Goal: Task Accomplishment & Management: Complete application form

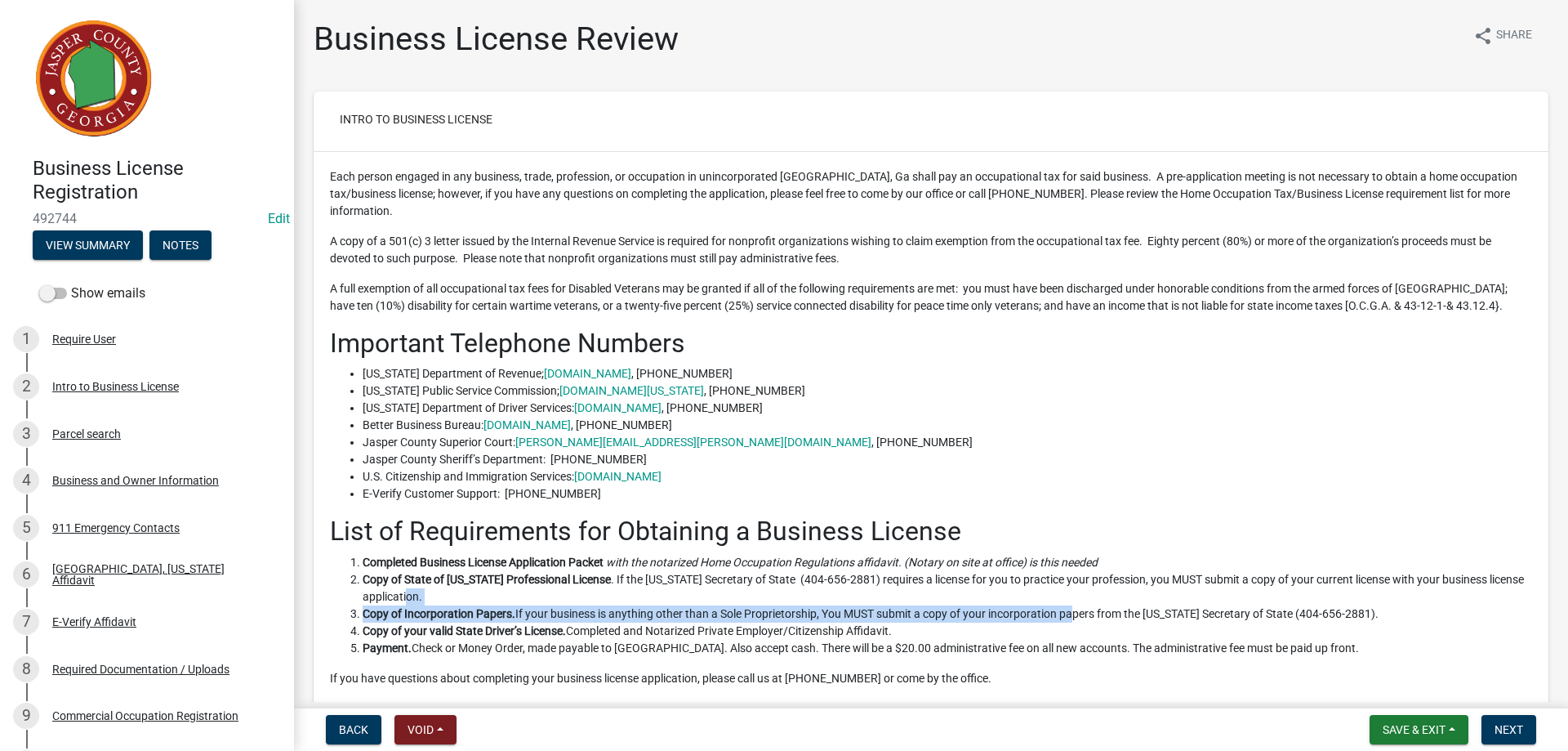
click at [1069, 610] on ol "Completed Business License Application Packet with the notarized Home Occupatio…" at bounding box center [931, 606] width 1202 height 103
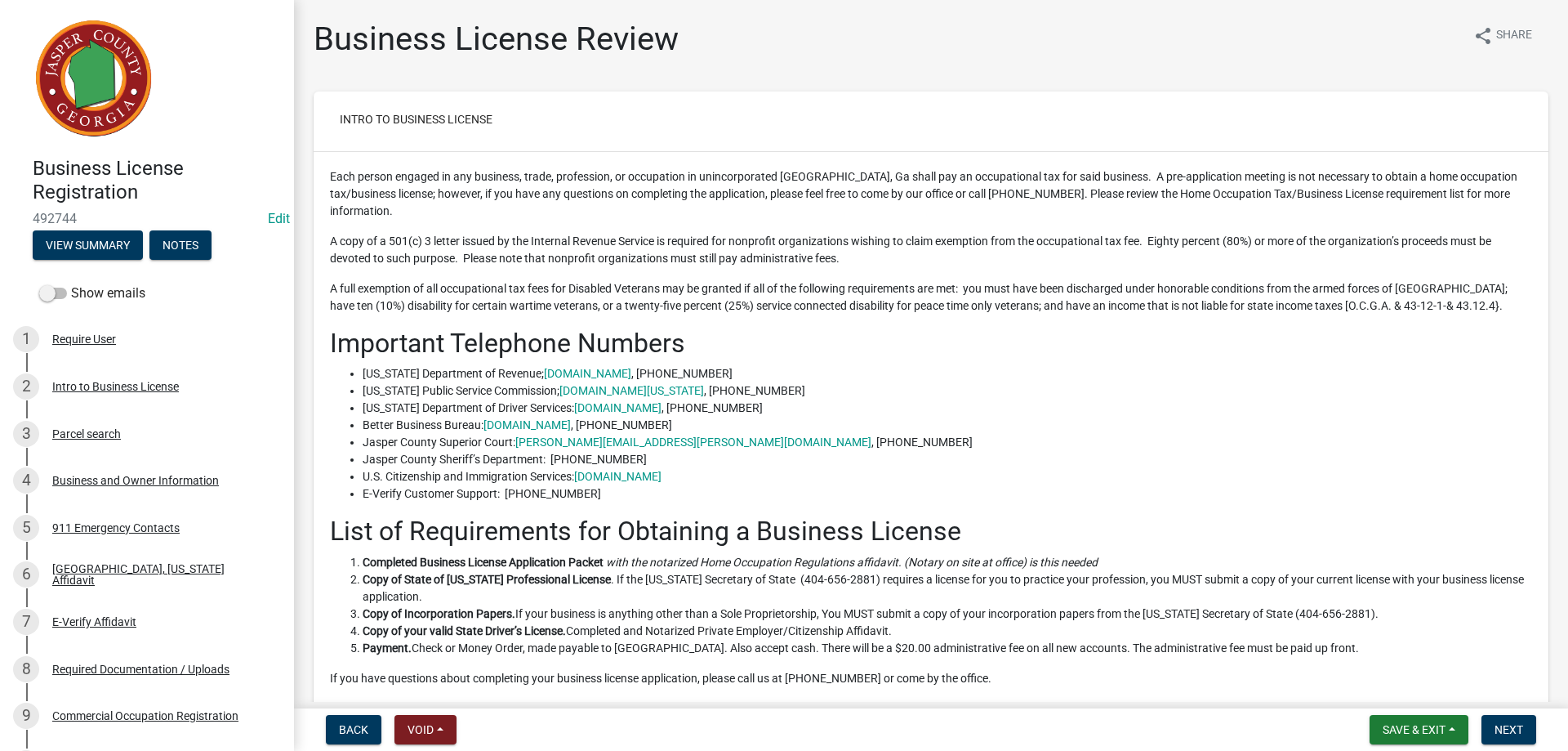
click at [1490, 733] on button "Next" at bounding box center [1508, 730] width 55 height 29
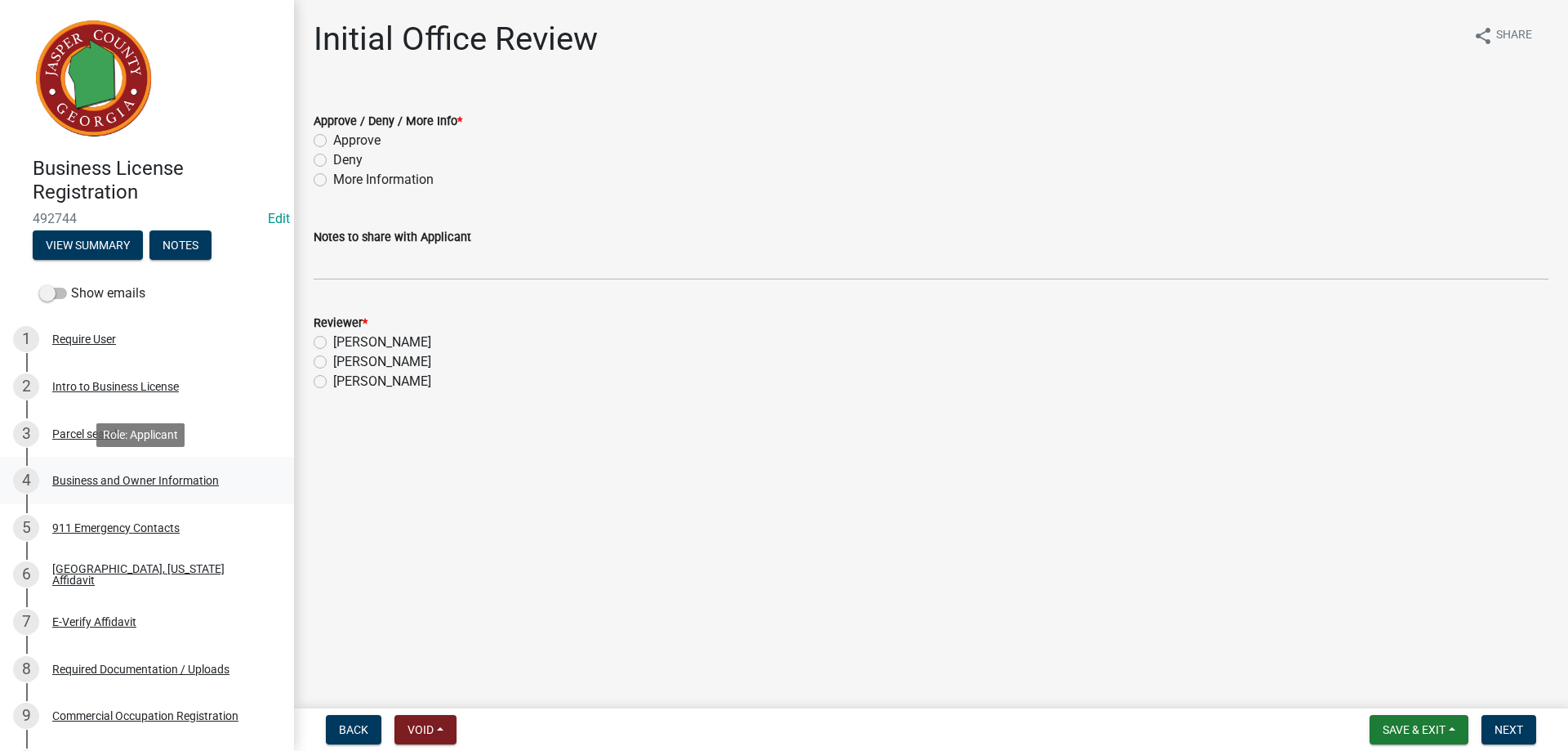
click at [146, 476] on div "Business and Owner Information" at bounding box center [136, 481] width 167 height 11
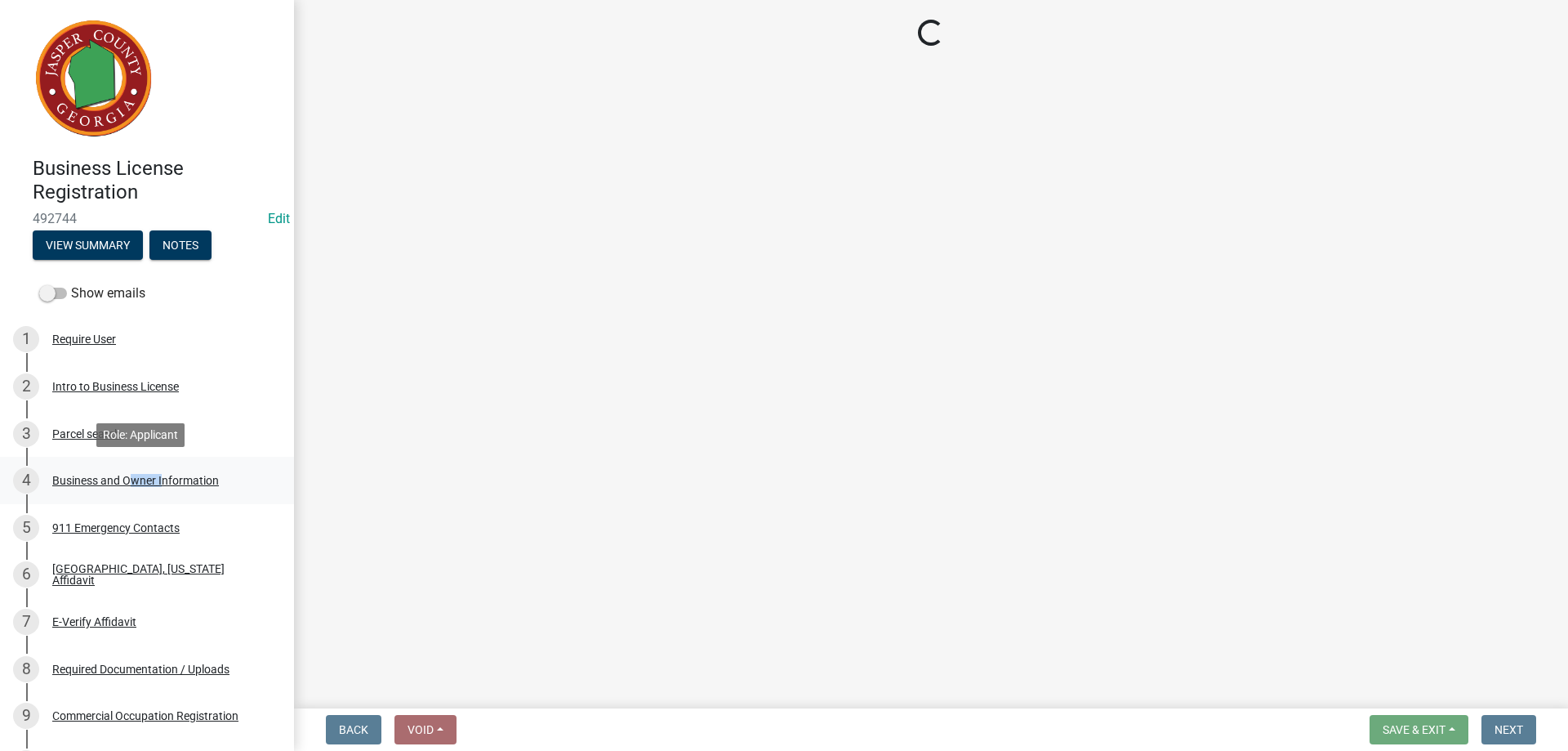
click at [146, 476] on div "Business and Owner Information" at bounding box center [136, 481] width 167 height 11
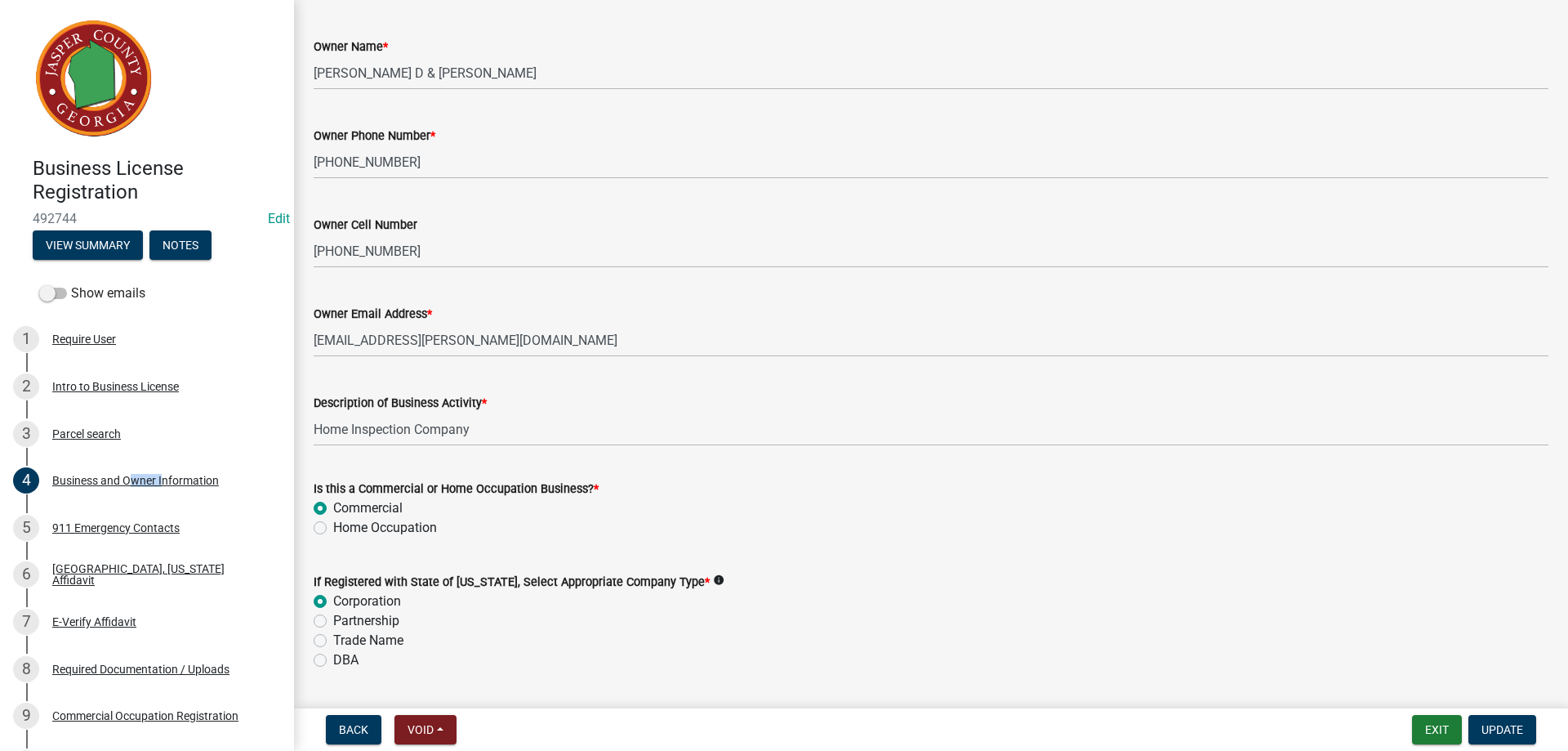
scroll to position [490, 0]
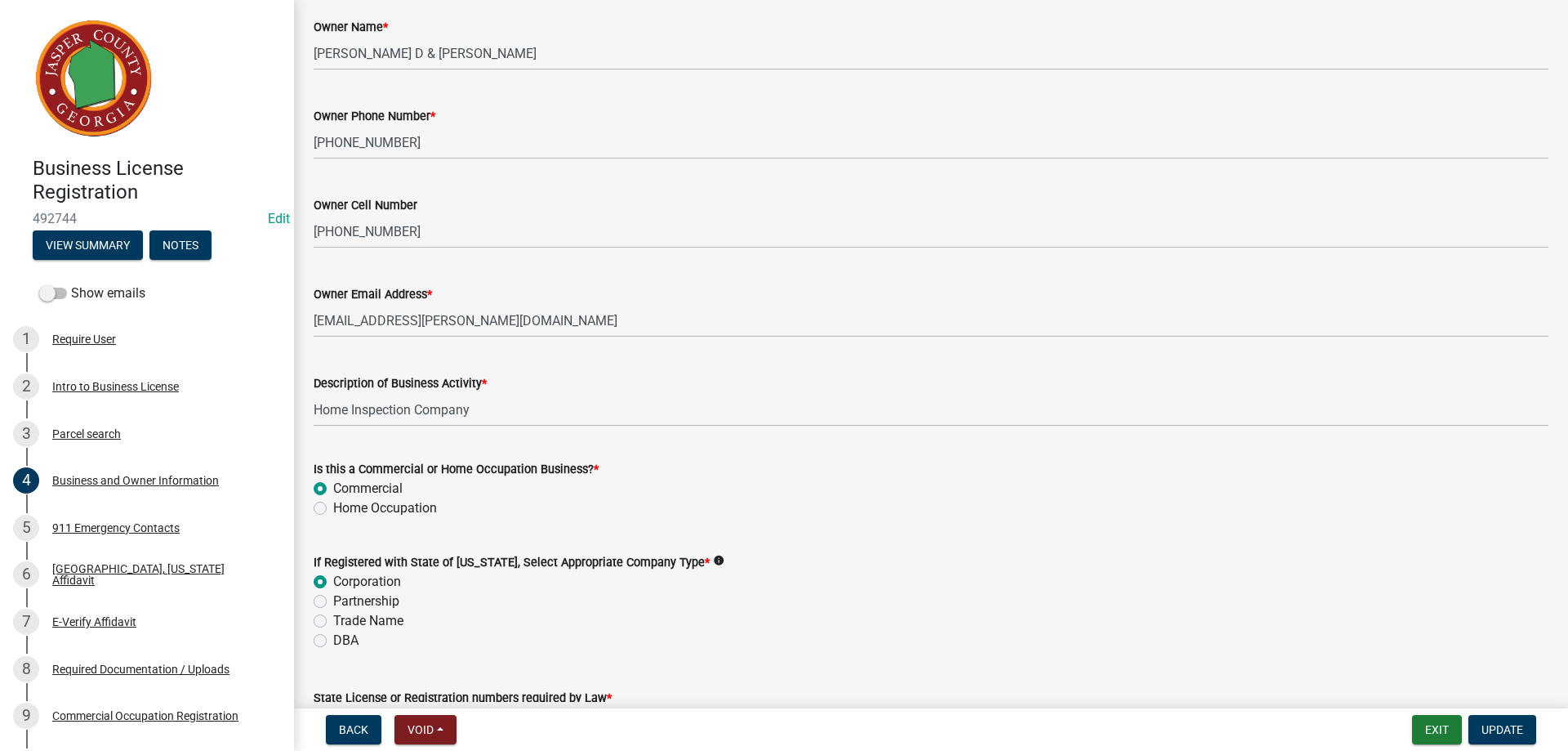
click at [1274, 448] on form "Is this a Commercial or Home Occupation Business? * Commercial Home Occupation" at bounding box center [931, 479] width 1235 height 78
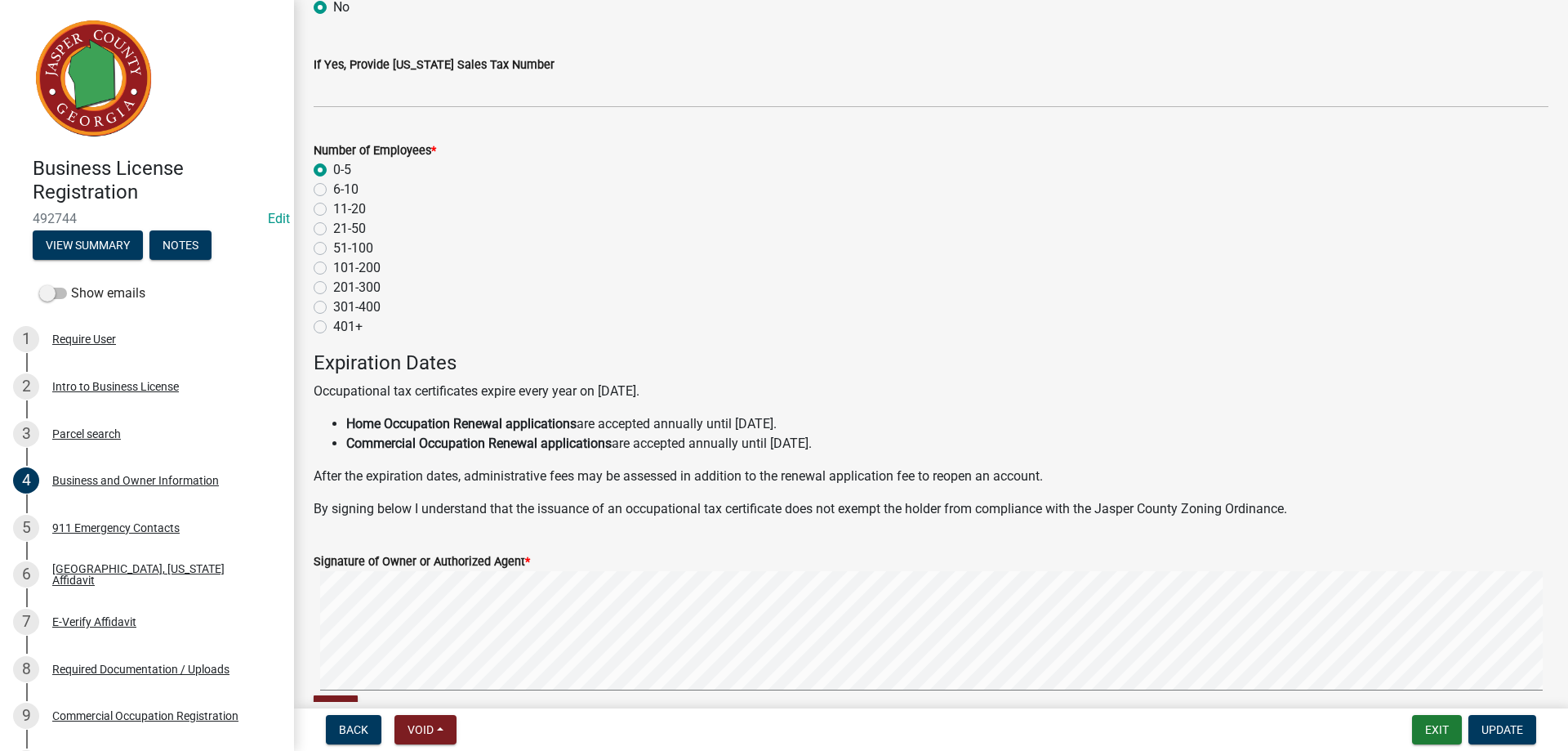
scroll to position [1308, 0]
click at [154, 665] on div "Required Documentation / Uploads" at bounding box center [140, 669] width 177 height 11
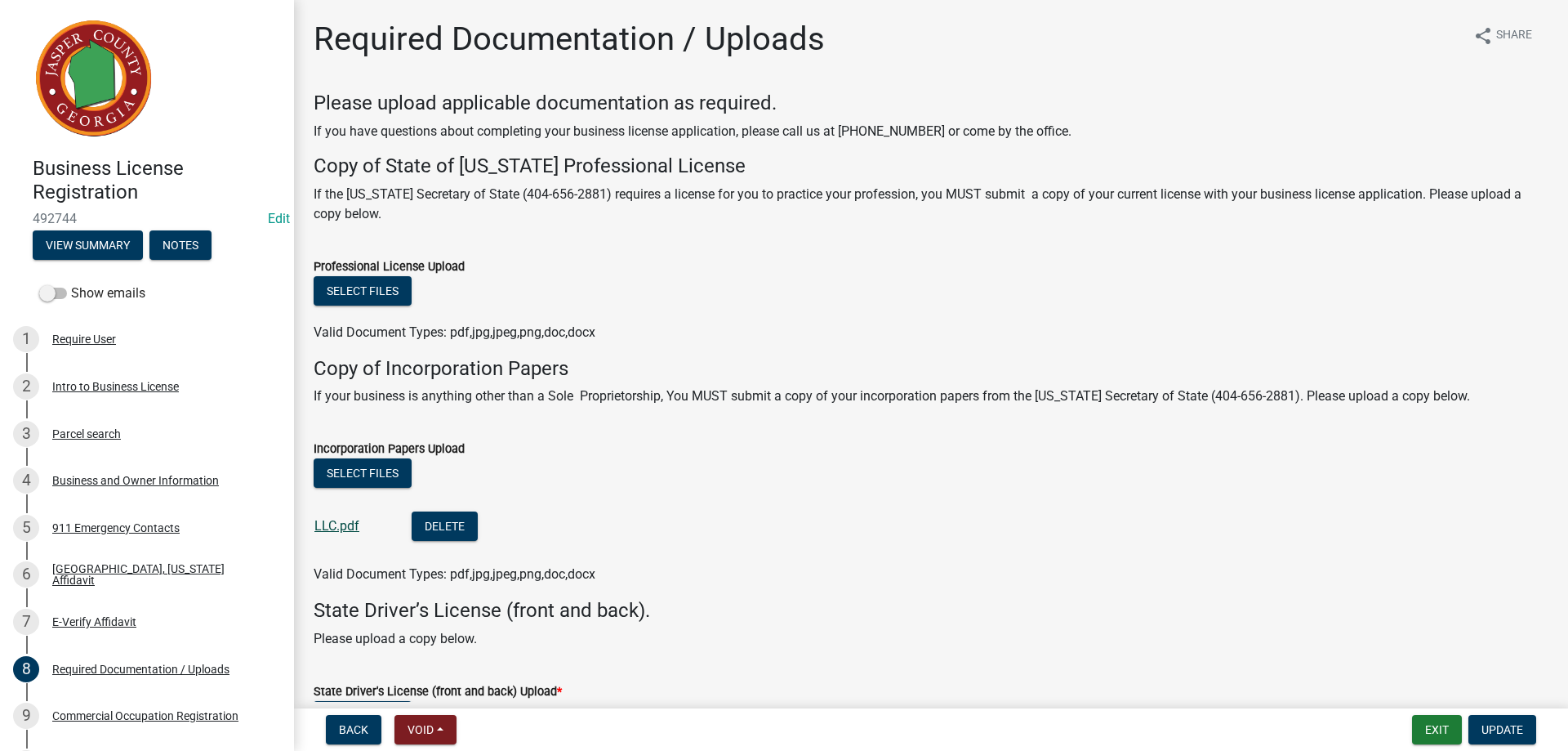
click at [332, 520] on link "LLC.pdf" at bounding box center [336, 525] width 45 height 16
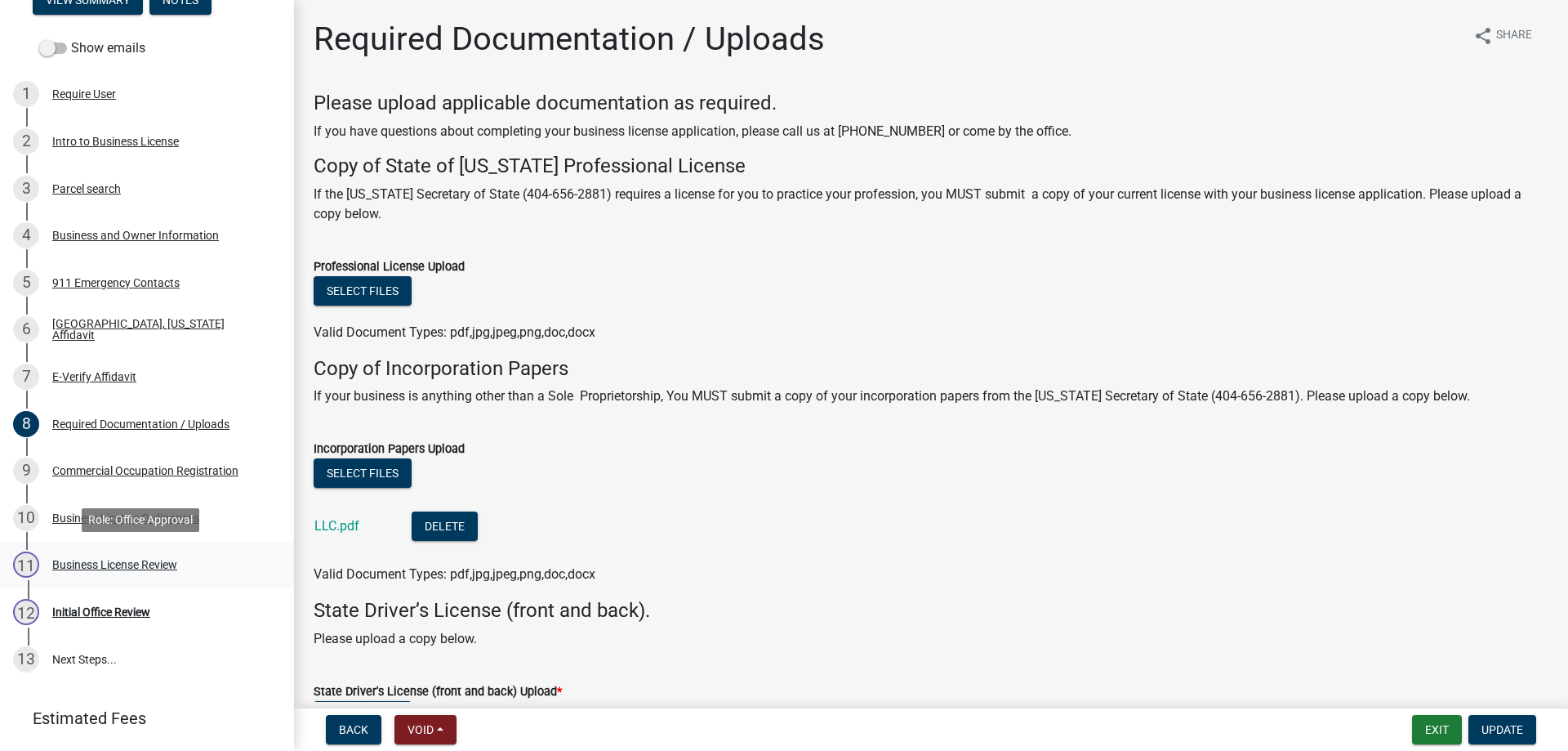
scroll to position [292, 0]
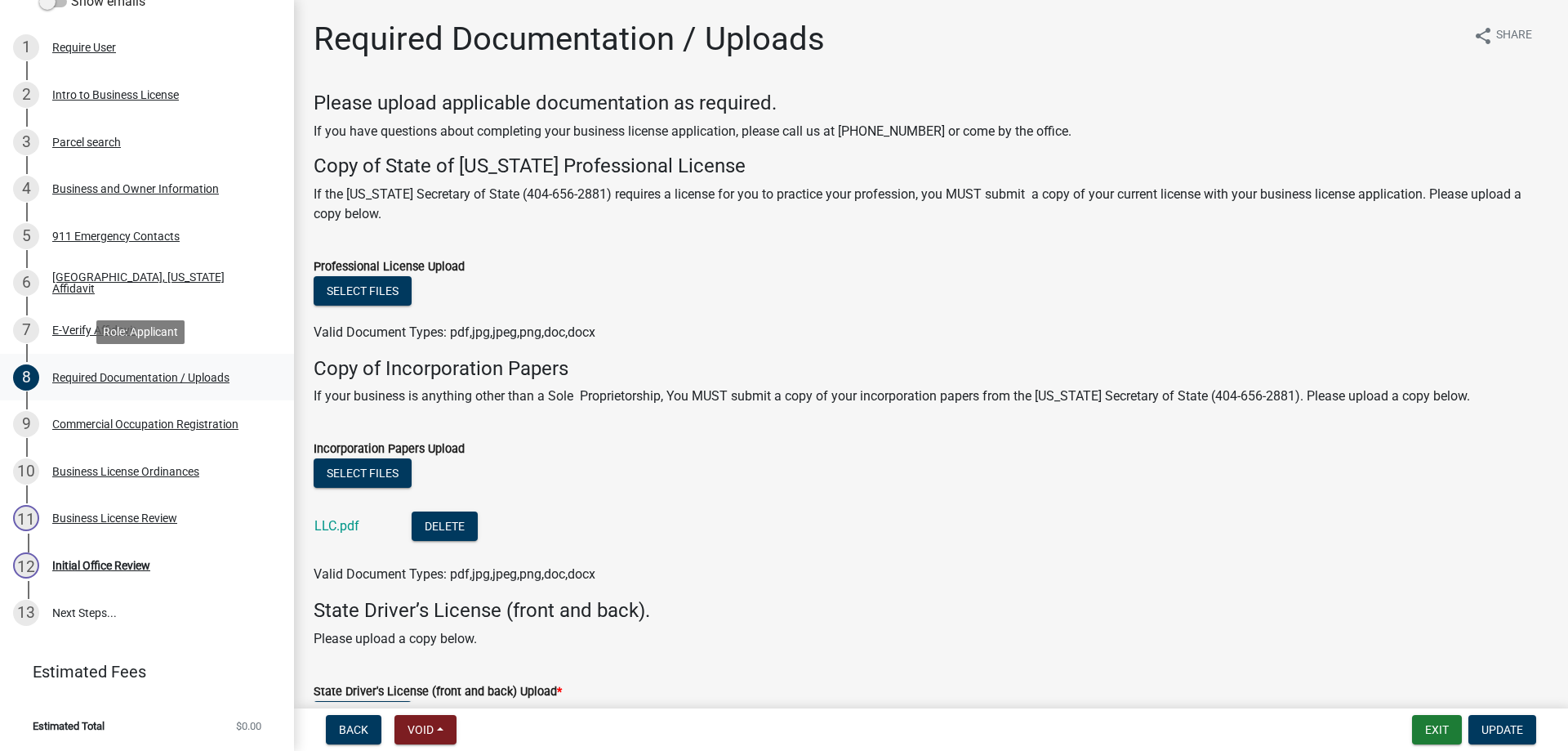
click at [182, 377] on div "Required Documentation / Uploads" at bounding box center [140, 378] width 177 height 11
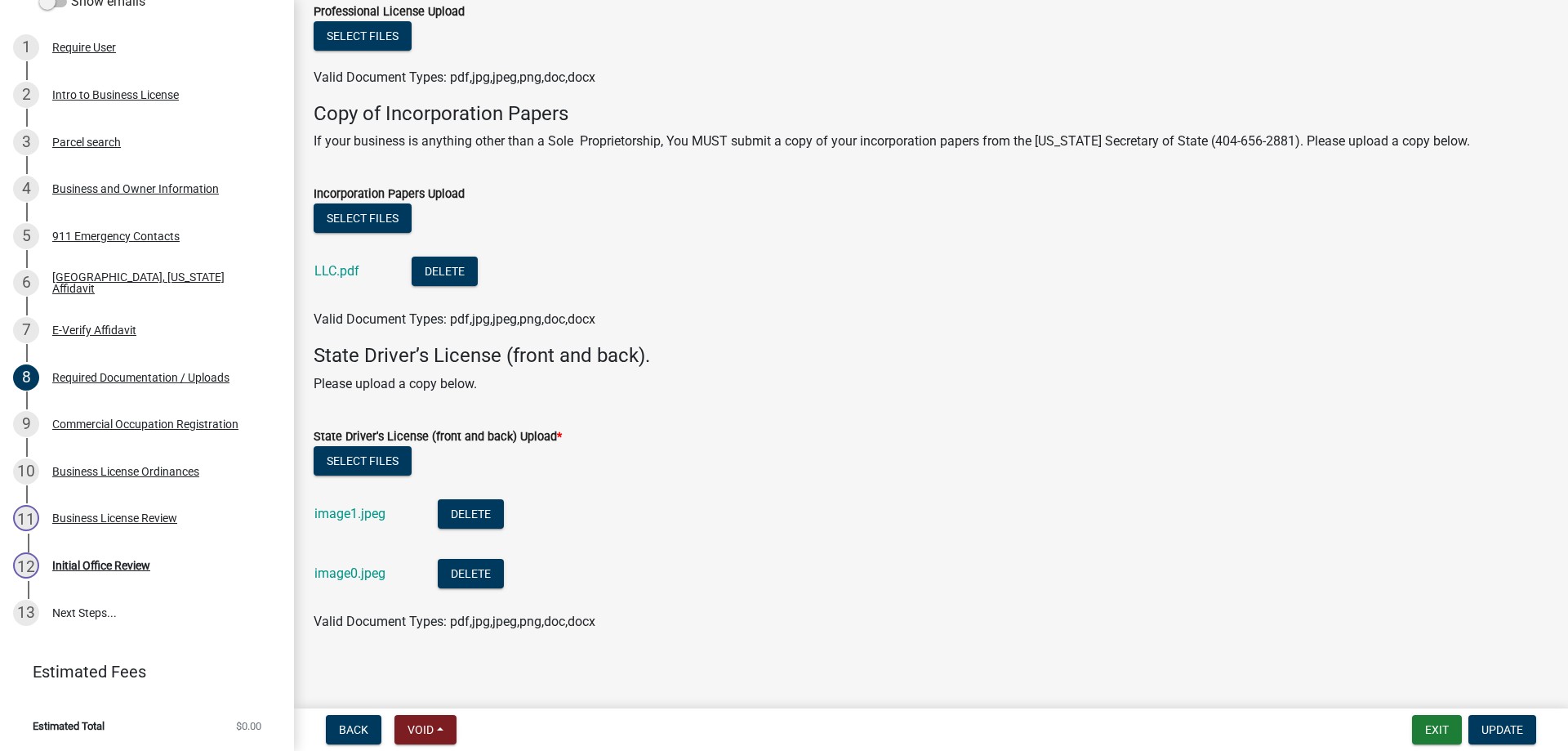
scroll to position [263, 0]
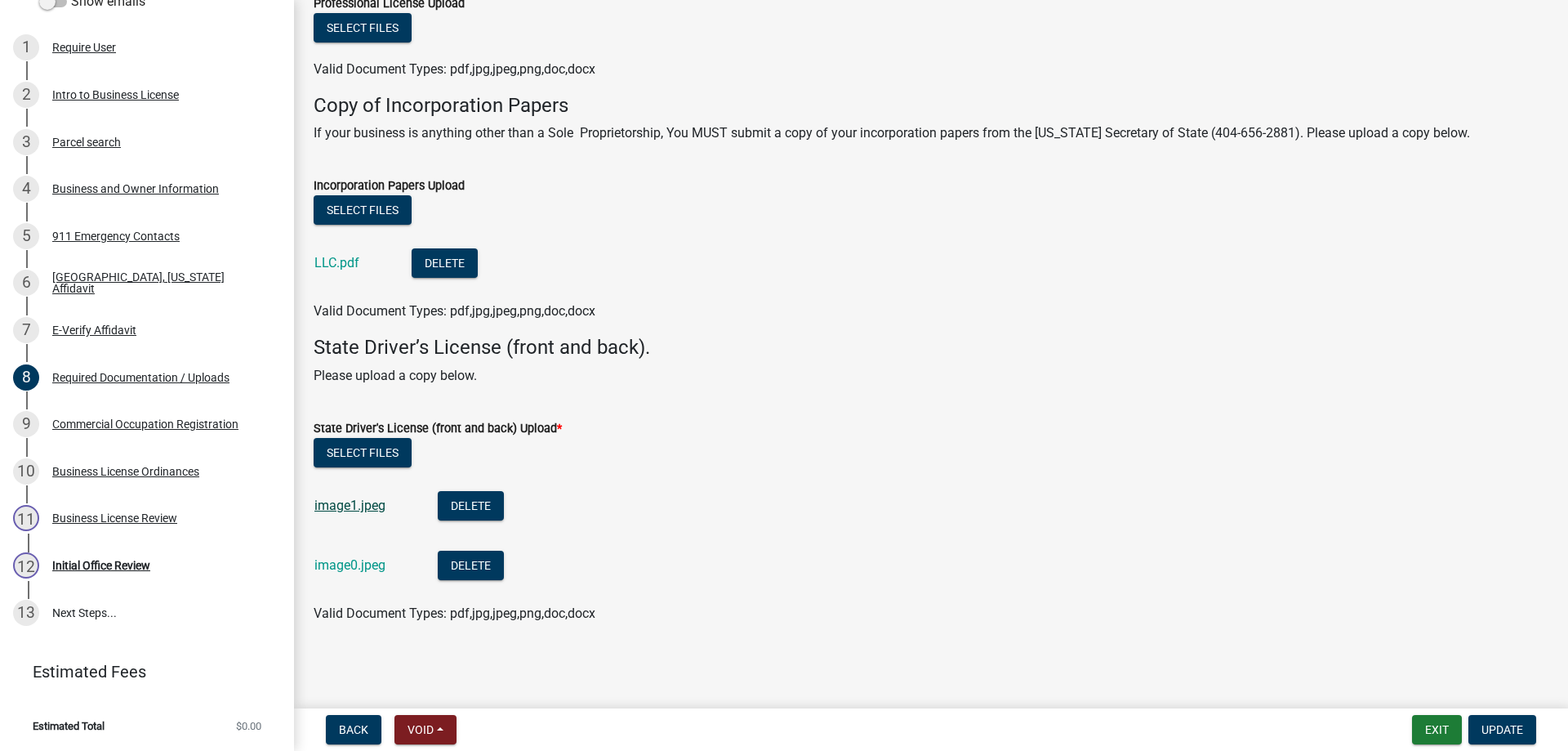
click at [352, 505] on link "image1.jpeg" at bounding box center [350, 505] width 71 height 16
click at [318, 567] on link "image0.jpeg" at bounding box center [350, 565] width 71 height 16
click at [74, 190] on div "Business and Owner Information" at bounding box center [136, 189] width 167 height 11
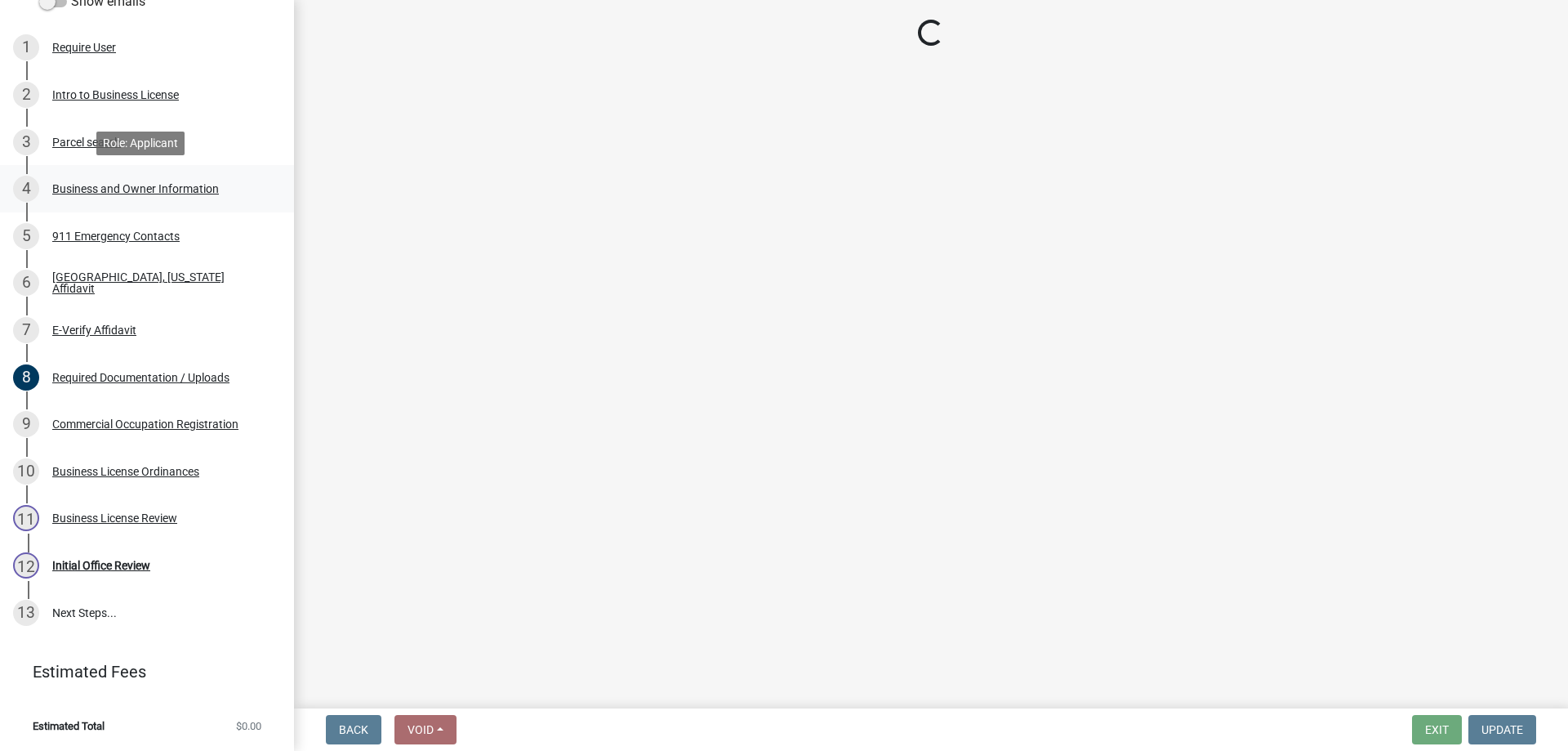
scroll to position [0, 0]
click at [74, 190] on div "Business and Owner Information" at bounding box center [136, 189] width 167 height 11
